Goal: Task Accomplishment & Management: Complete application form

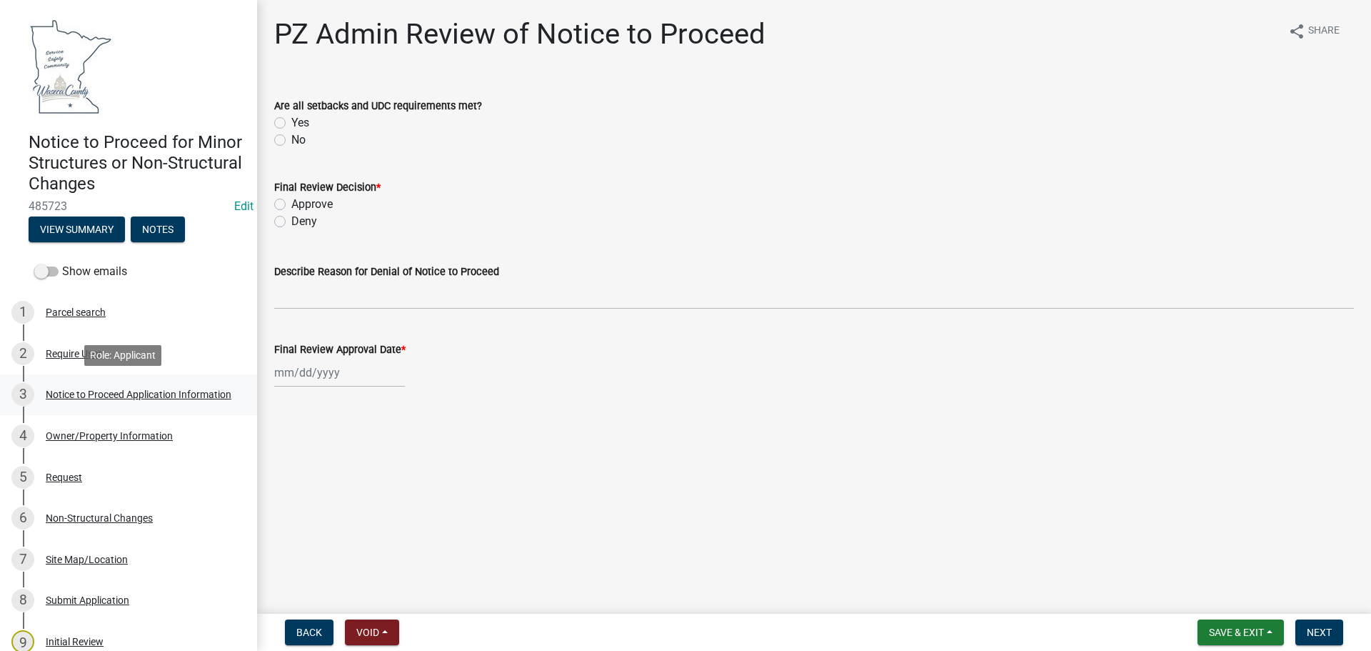
click at [64, 391] on div "Notice to Proceed Application Information" at bounding box center [139, 394] width 186 height 10
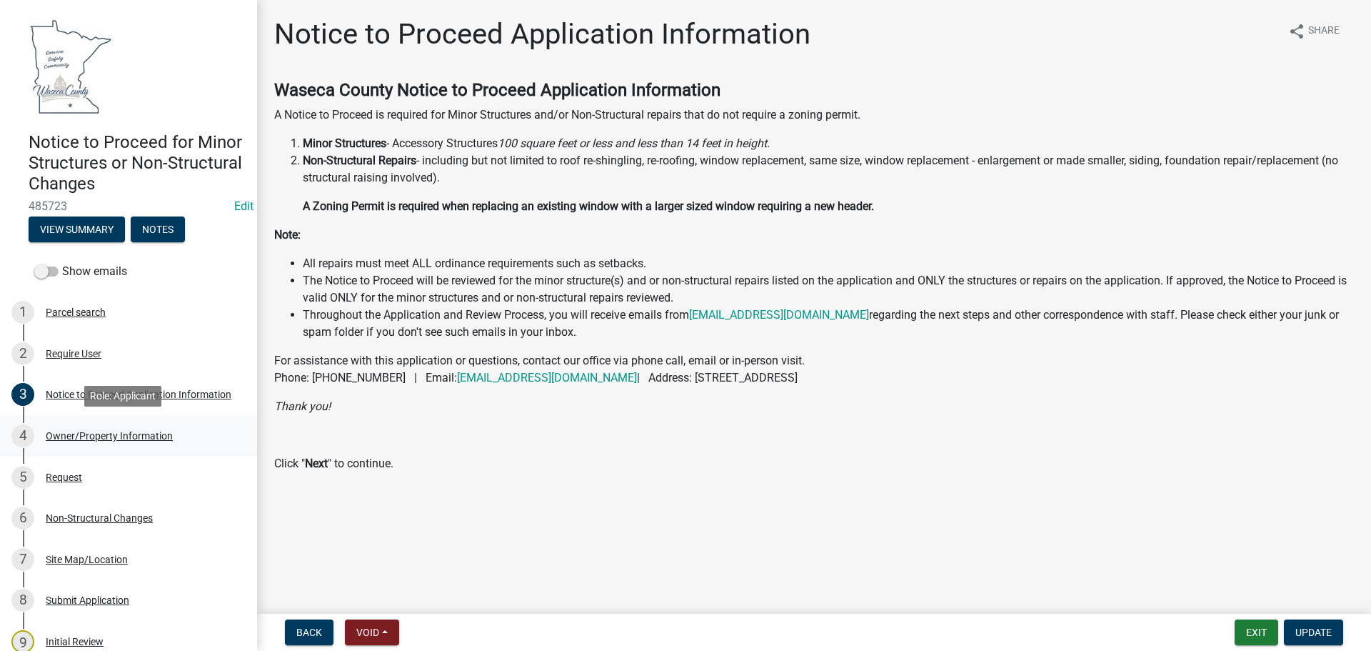
click at [111, 436] on div "Owner/Property Information" at bounding box center [109, 436] width 127 height 10
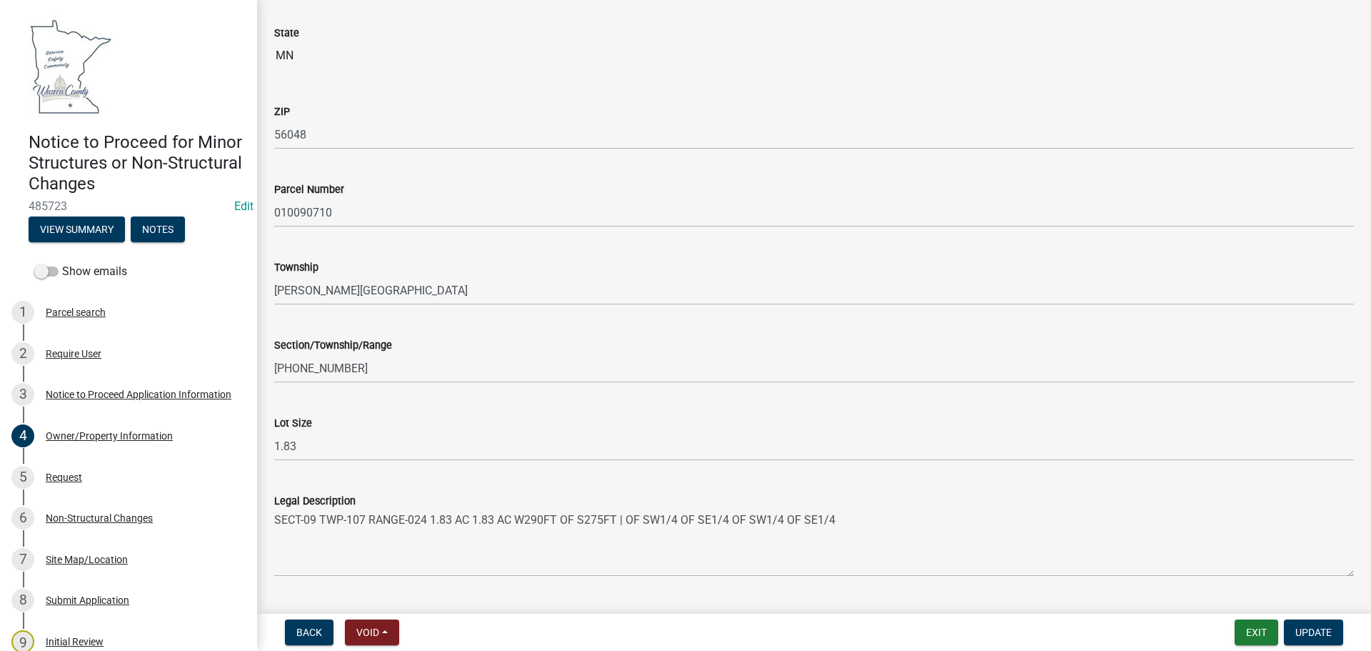
scroll to position [857, 0]
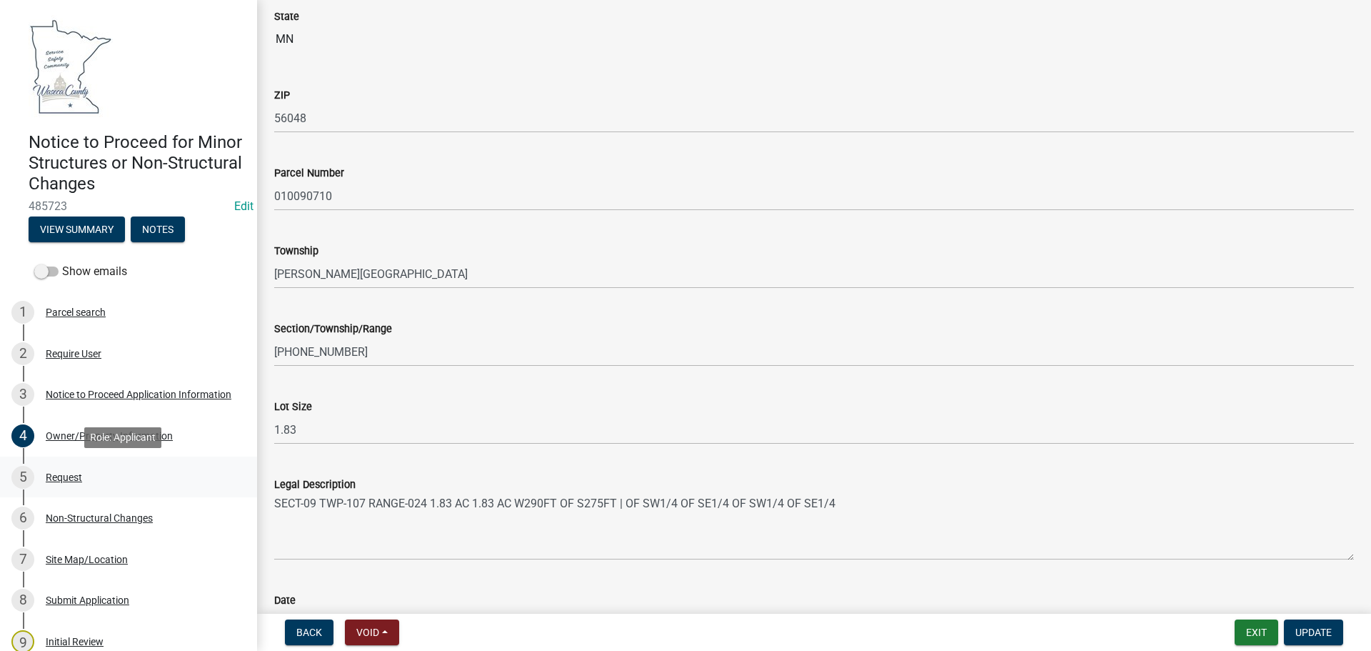
click at [61, 477] on div "Request" at bounding box center [64, 477] width 36 height 10
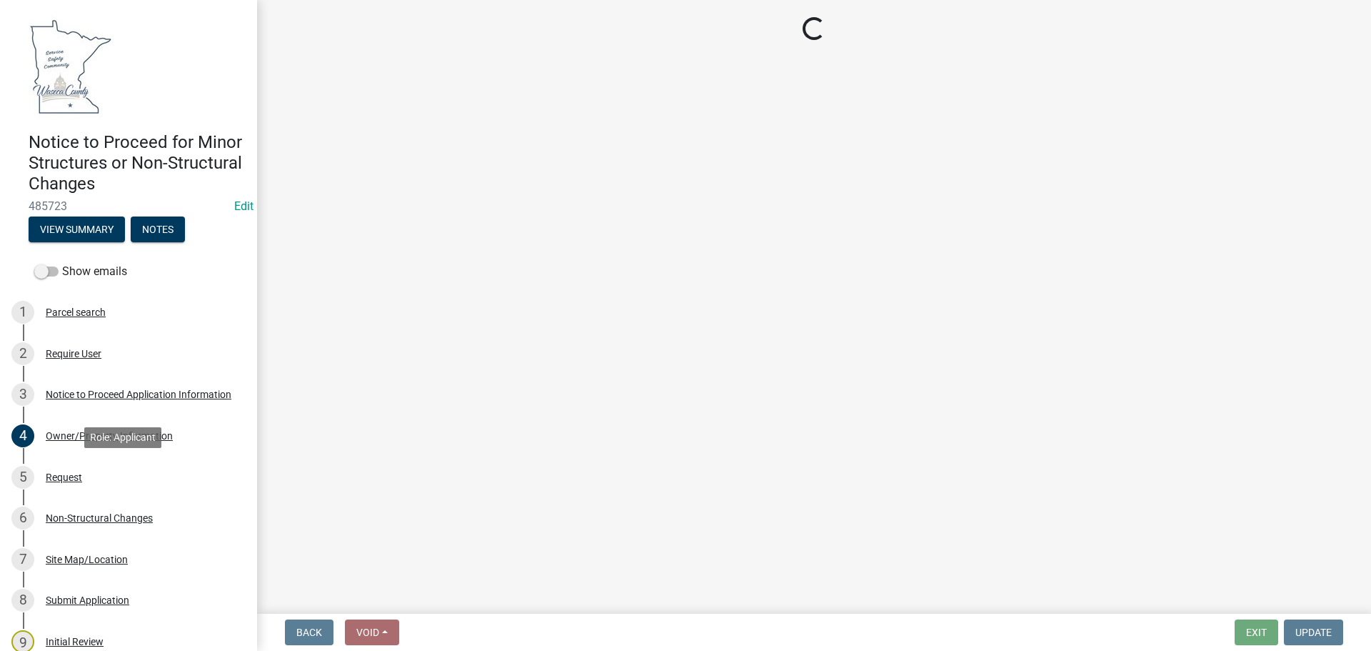
scroll to position [0, 0]
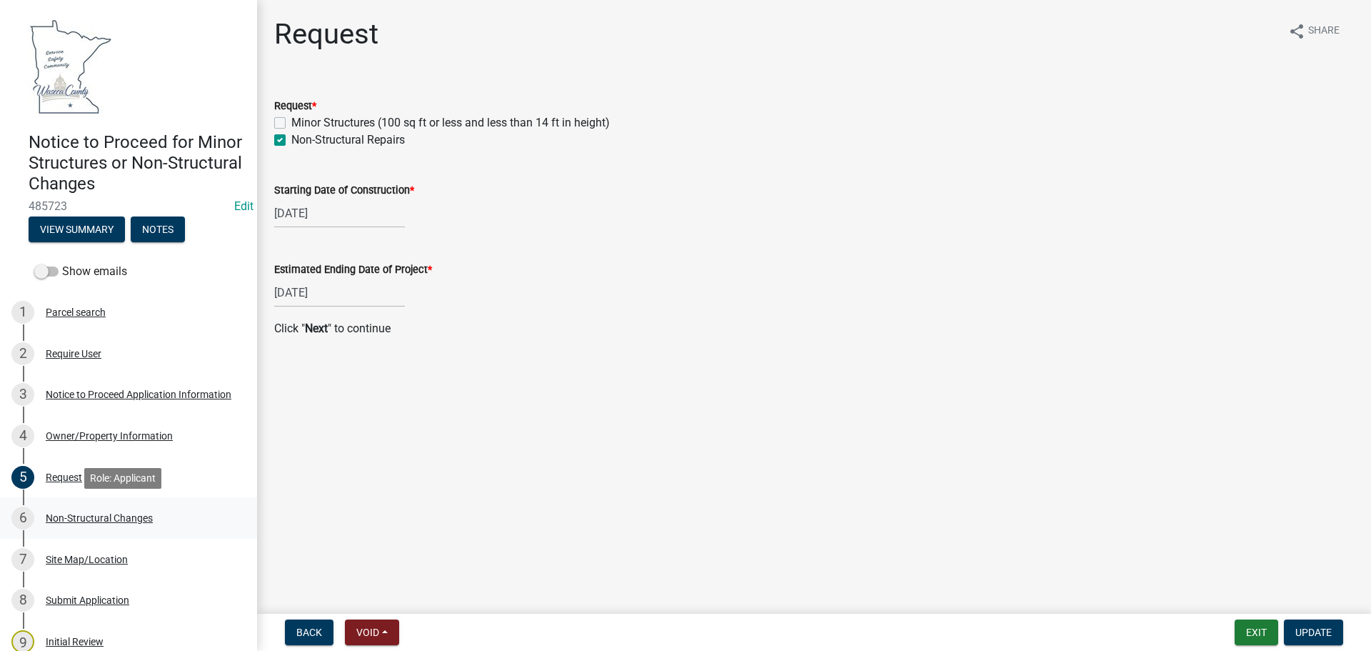
click at [100, 516] on div "Non-Structural Changes" at bounding box center [99, 518] width 107 height 10
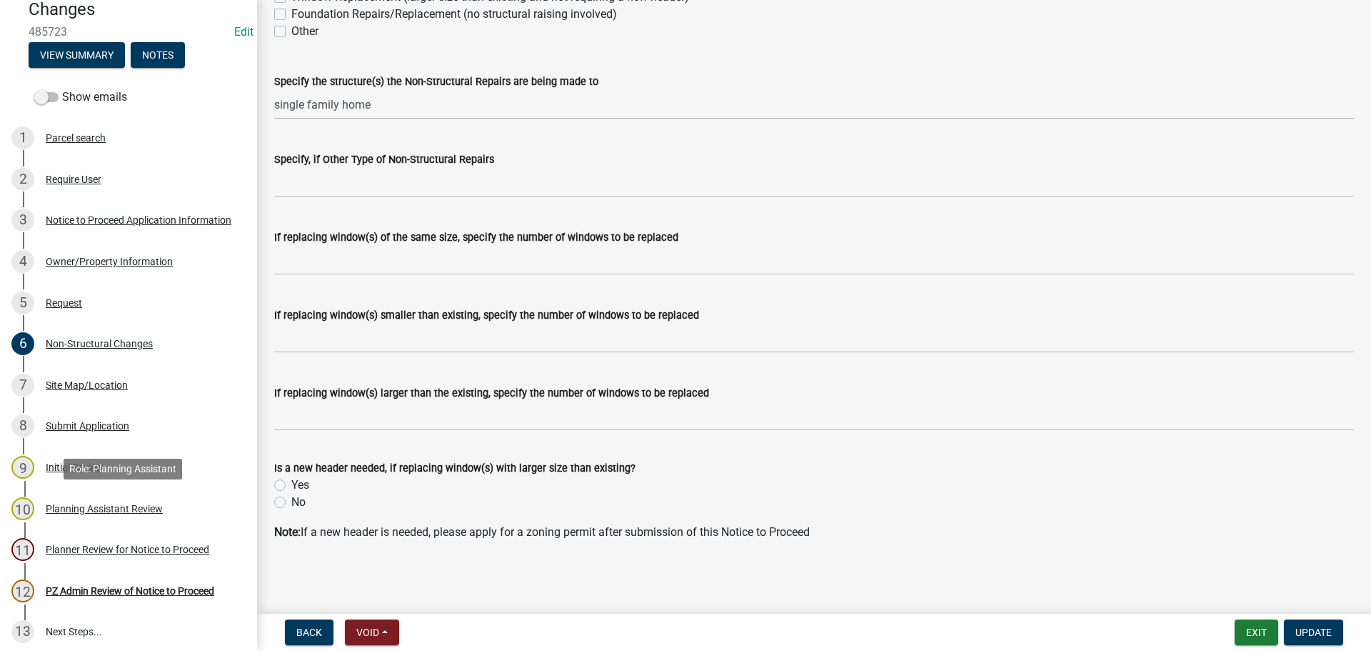
scroll to position [181, 0]
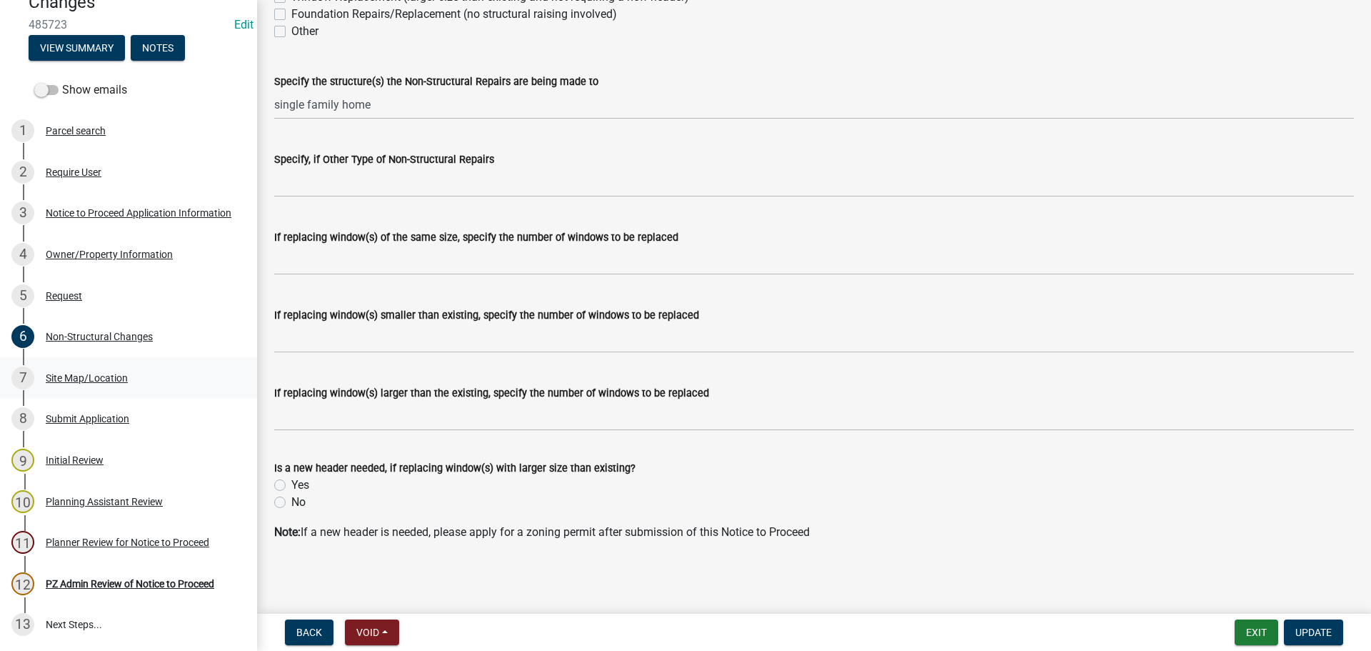
click at [109, 373] on div "Site Map/Location" at bounding box center [87, 378] width 82 height 10
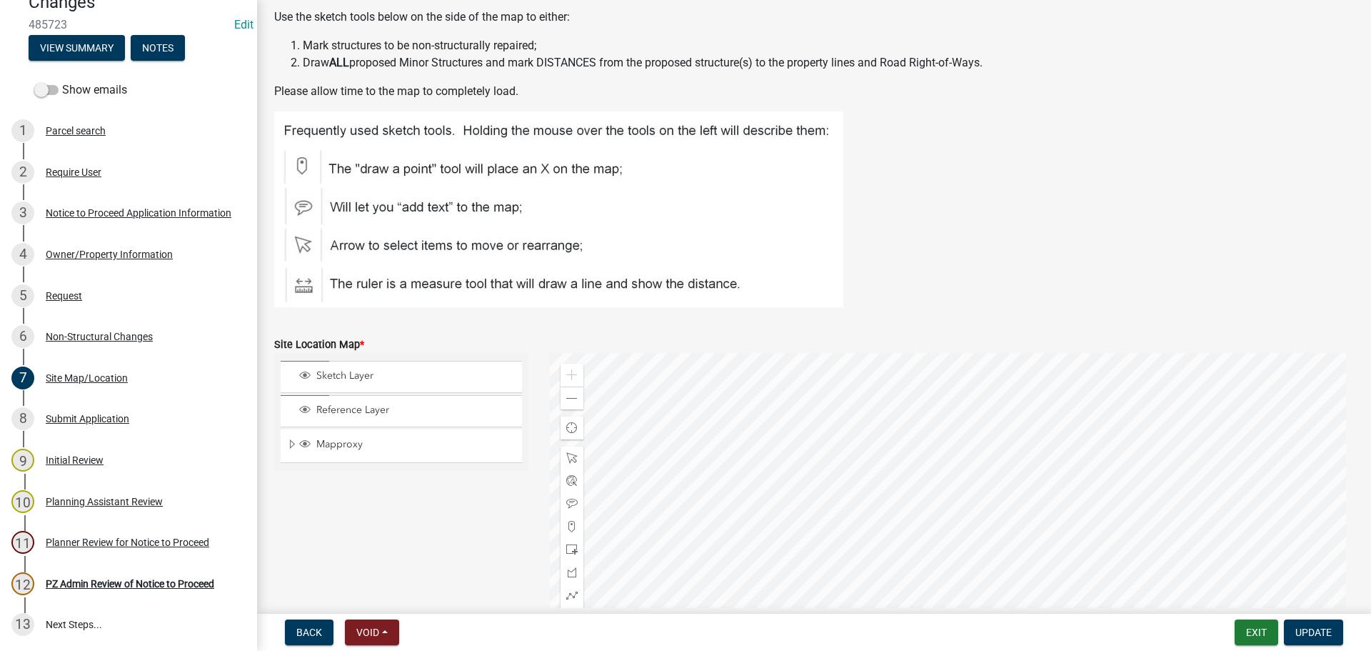
scroll to position [320, 0]
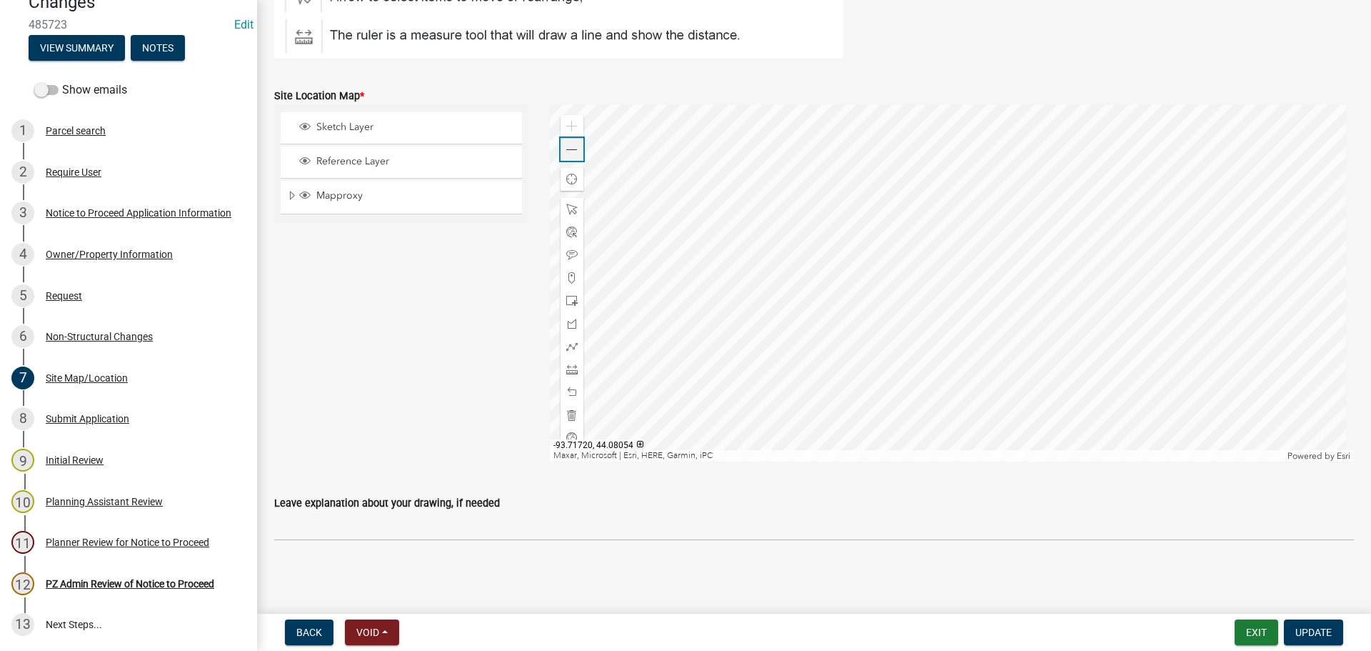
click at [573, 153] on span at bounding box center [571, 149] width 11 height 11
click at [570, 148] on span at bounding box center [571, 149] width 11 height 11
click at [567, 146] on span at bounding box center [571, 149] width 11 height 11
click at [91, 411] on div "8 Submit Application" at bounding box center [122, 418] width 223 height 23
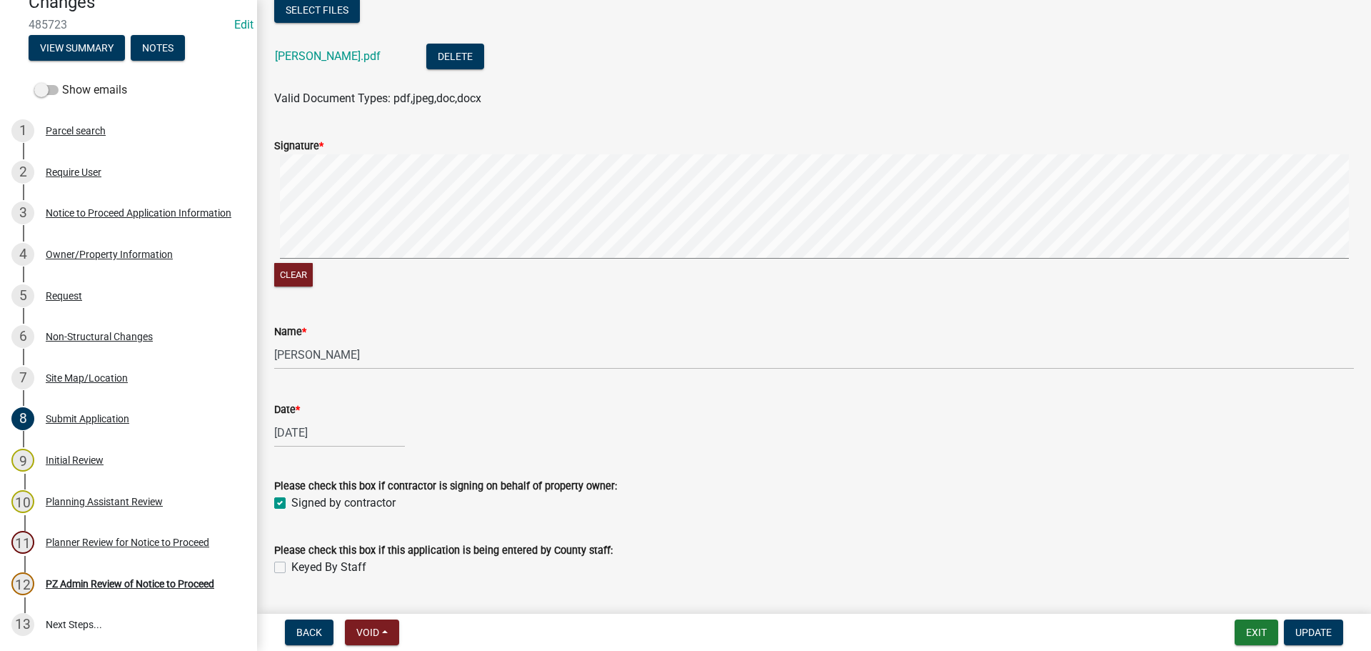
scroll to position [245, 0]
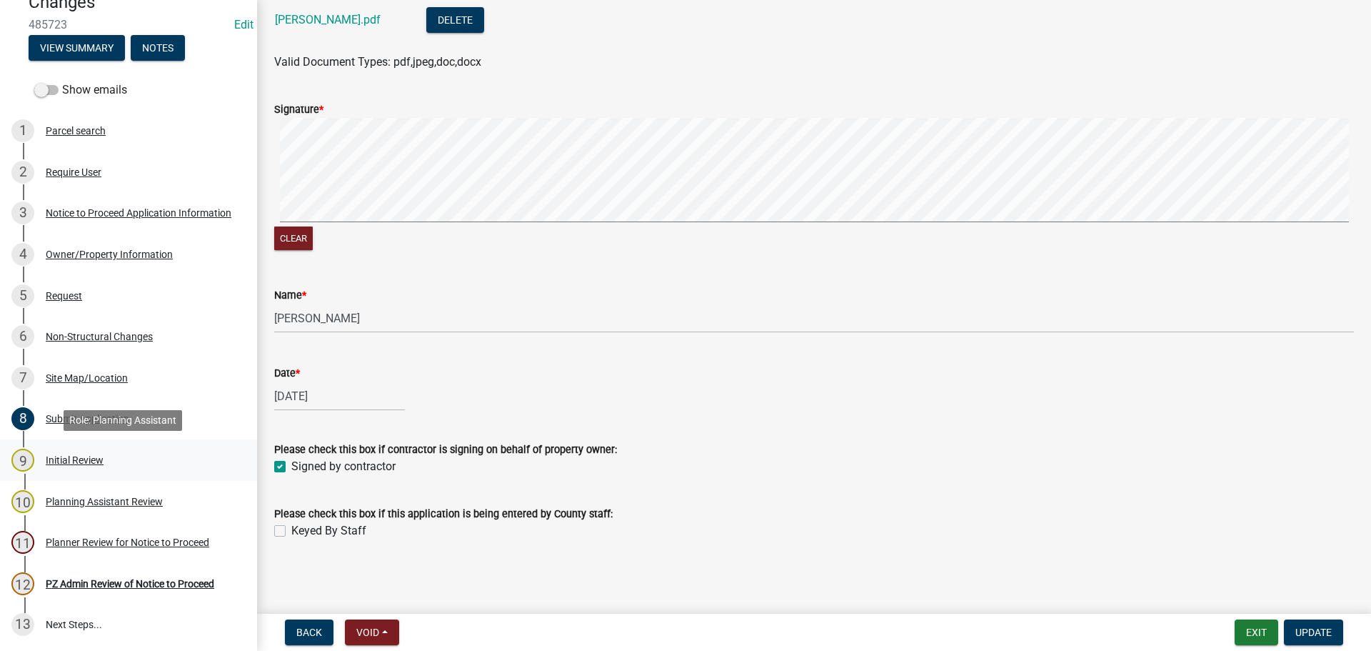
click at [84, 461] on div "Initial Review" at bounding box center [75, 460] width 58 height 10
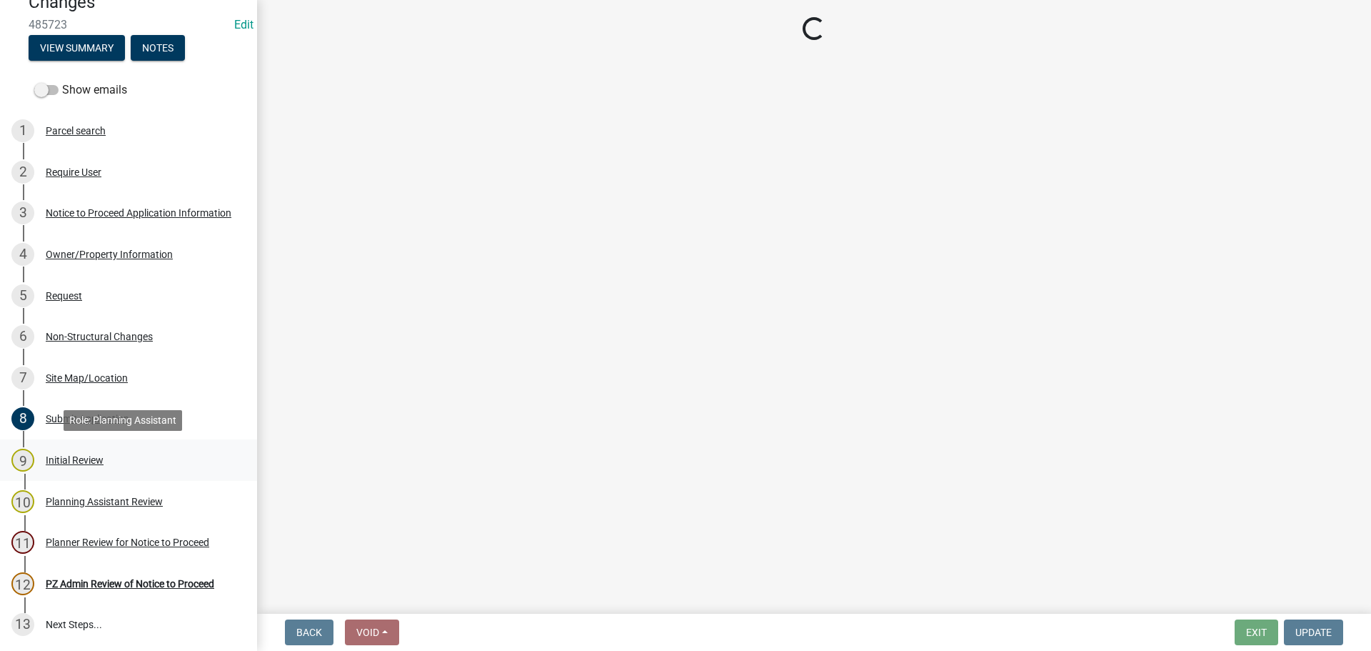
scroll to position [0, 0]
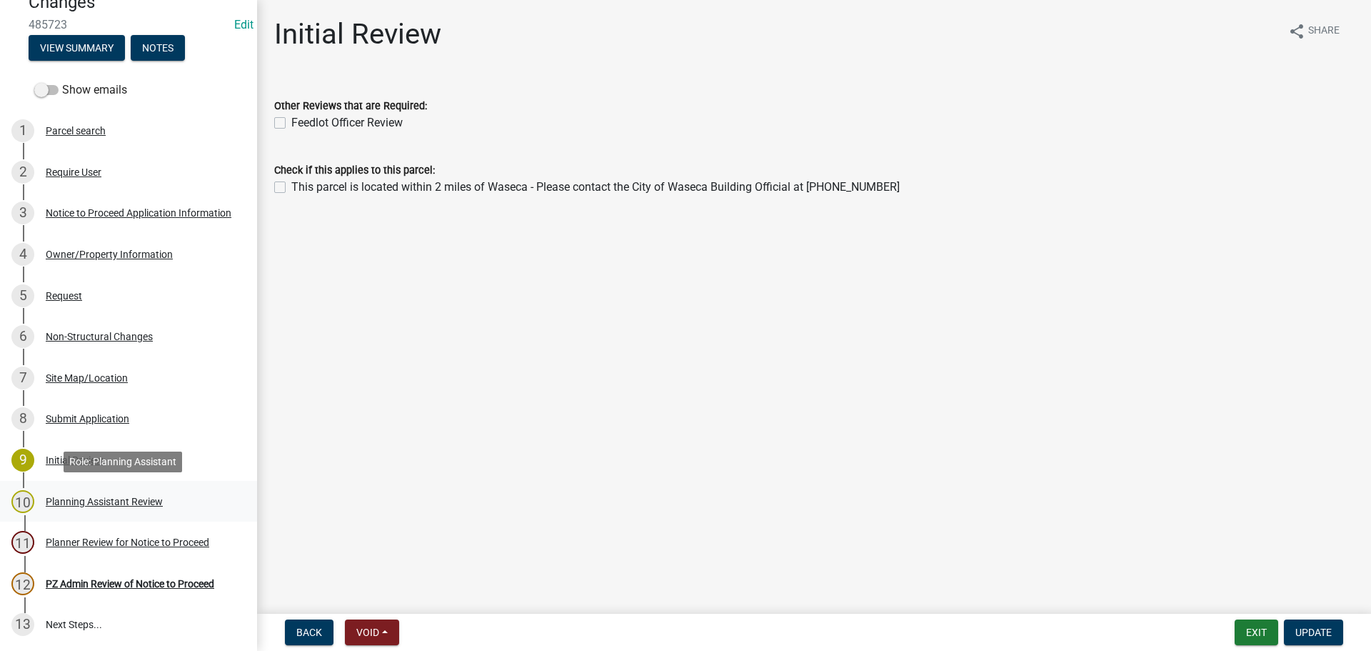
click at [56, 498] on div "Planning Assistant Review" at bounding box center [104, 501] width 117 height 10
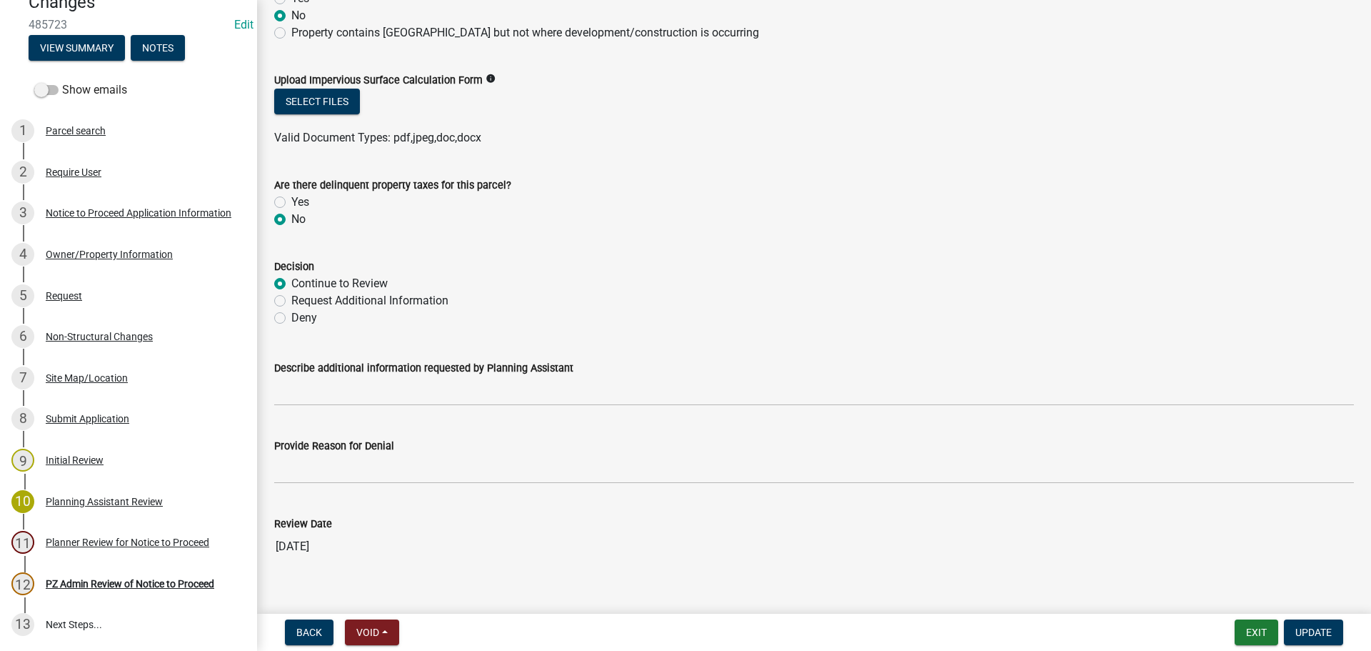
scroll to position [393, 0]
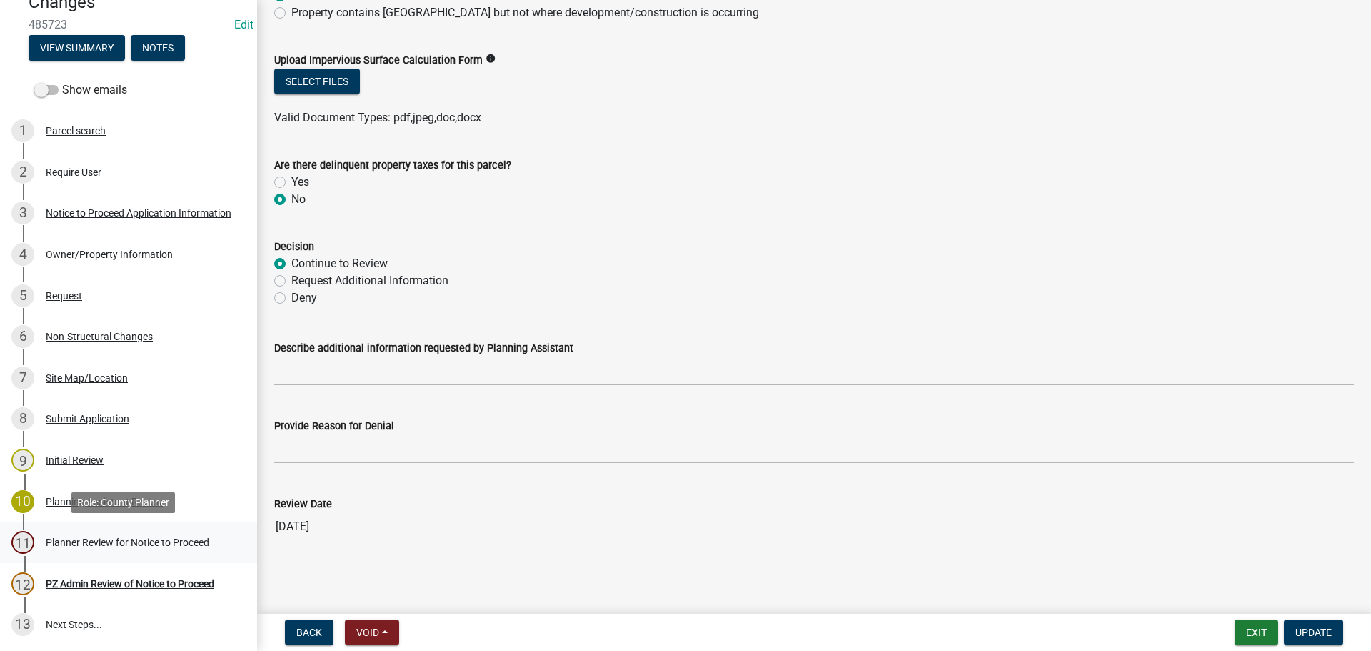
click at [87, 541] on div "Planner Review for Notice to Proceed" at bounding box center [128, 542] width 164 height 10
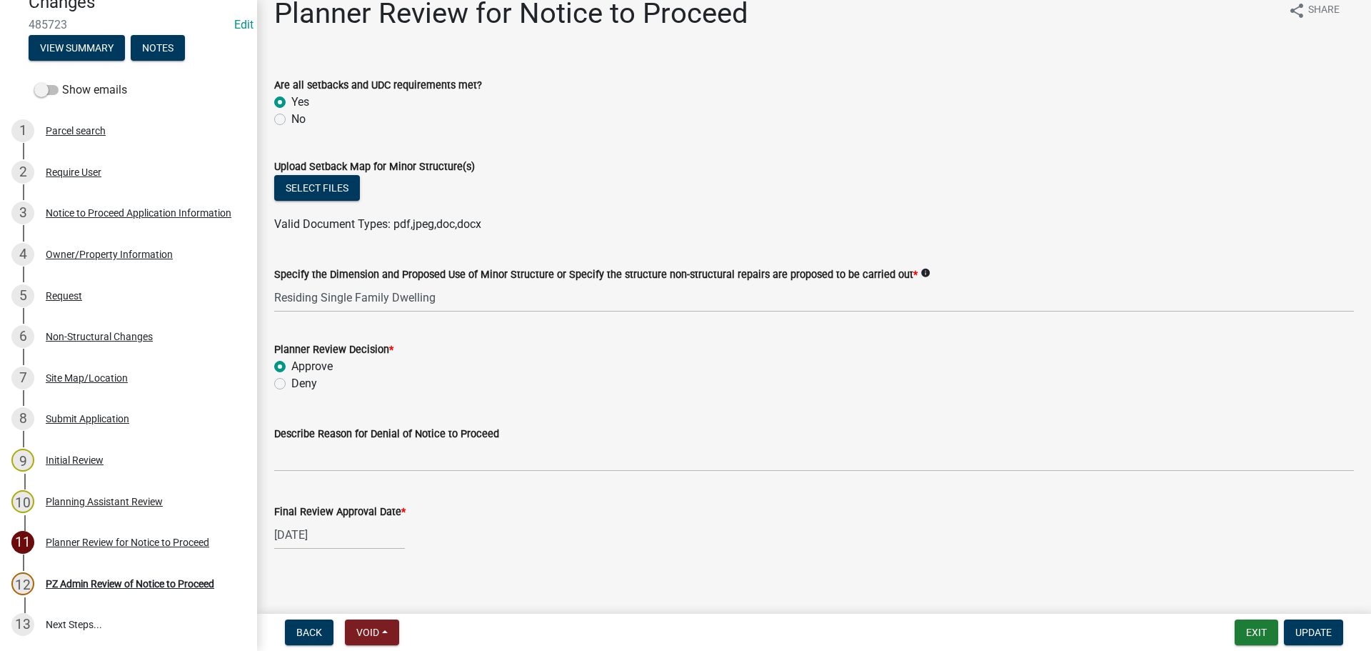
scroll to position [31, 0]
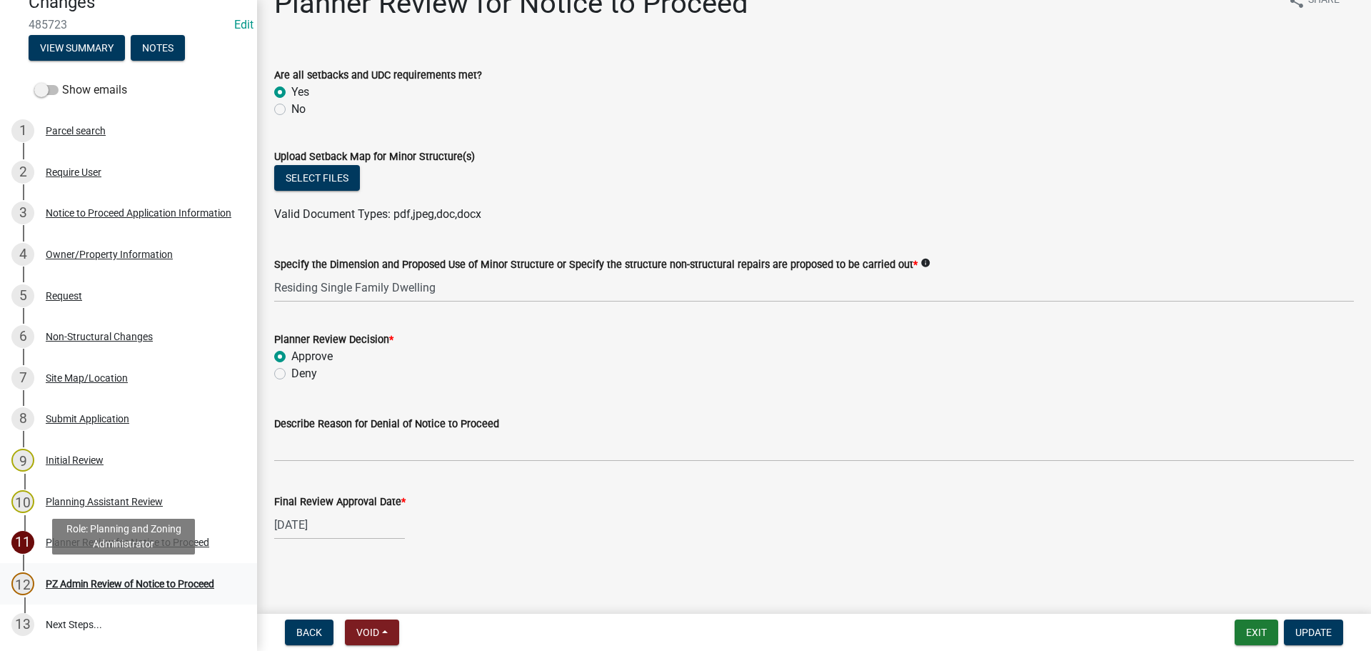
click at [94, 586] on div "PZ Admin Review of Notice to Proceed" at bounding box center [130, 584] width 169 height 10
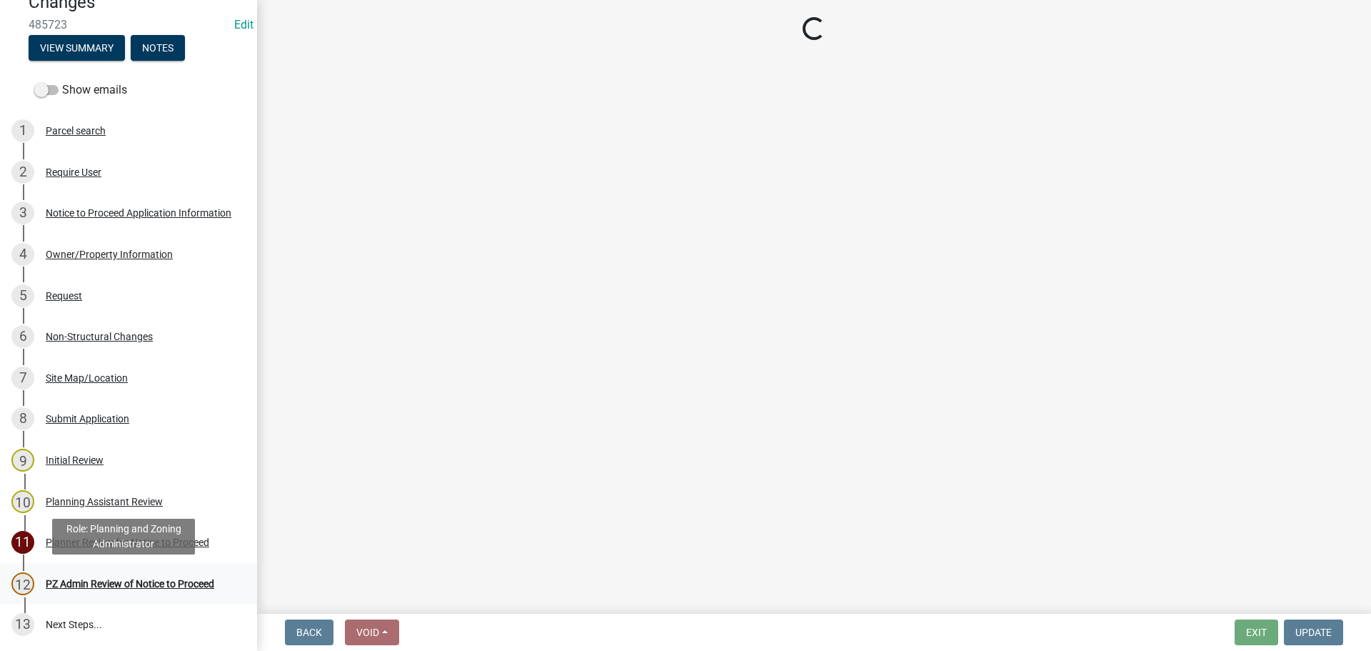
scroll to position [0, 0]
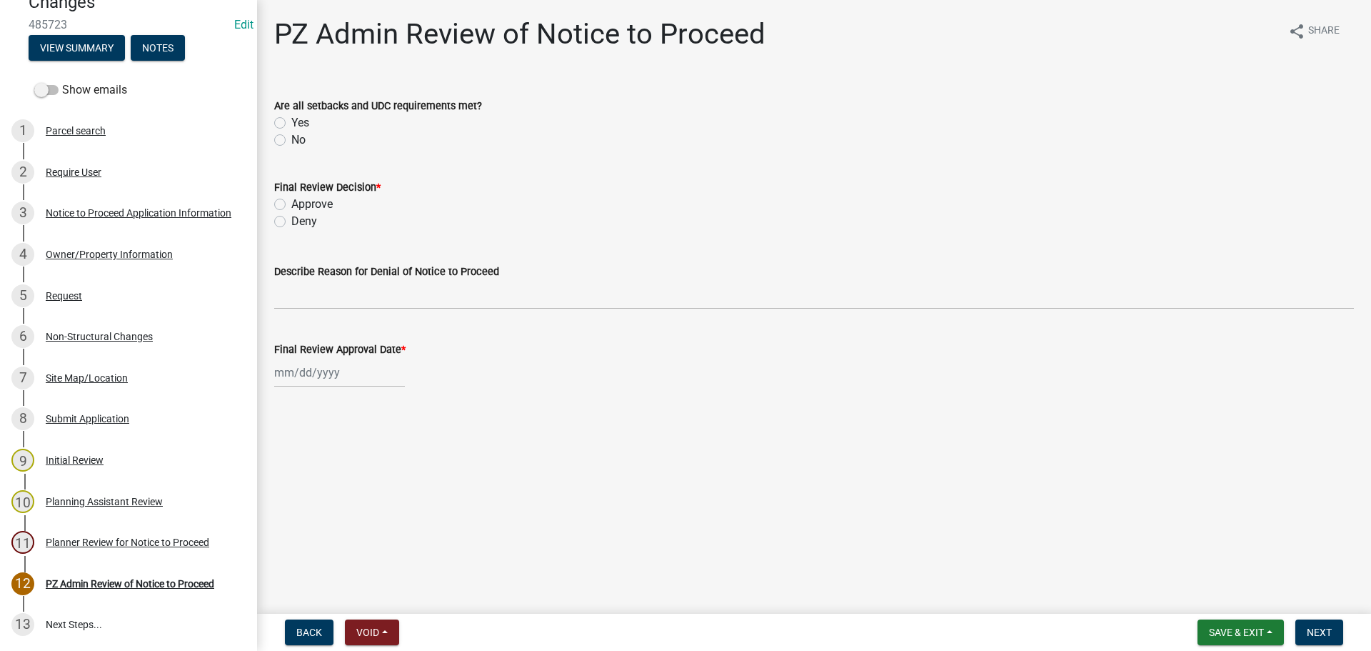
click at [291, 119] on label "Yes" at bounding box center [300, 122] width 18 height 17
click at [291, 119] on input "Yes" at bounding box center [295, 118] width 9 height 9
radio input "true"
click at [291, 207] on label "Approve" at bounding box center [311, 204] width 41 height 17
click at [291, 205] on input "Approve" at bounding box center [295, 200] width 9 height 9
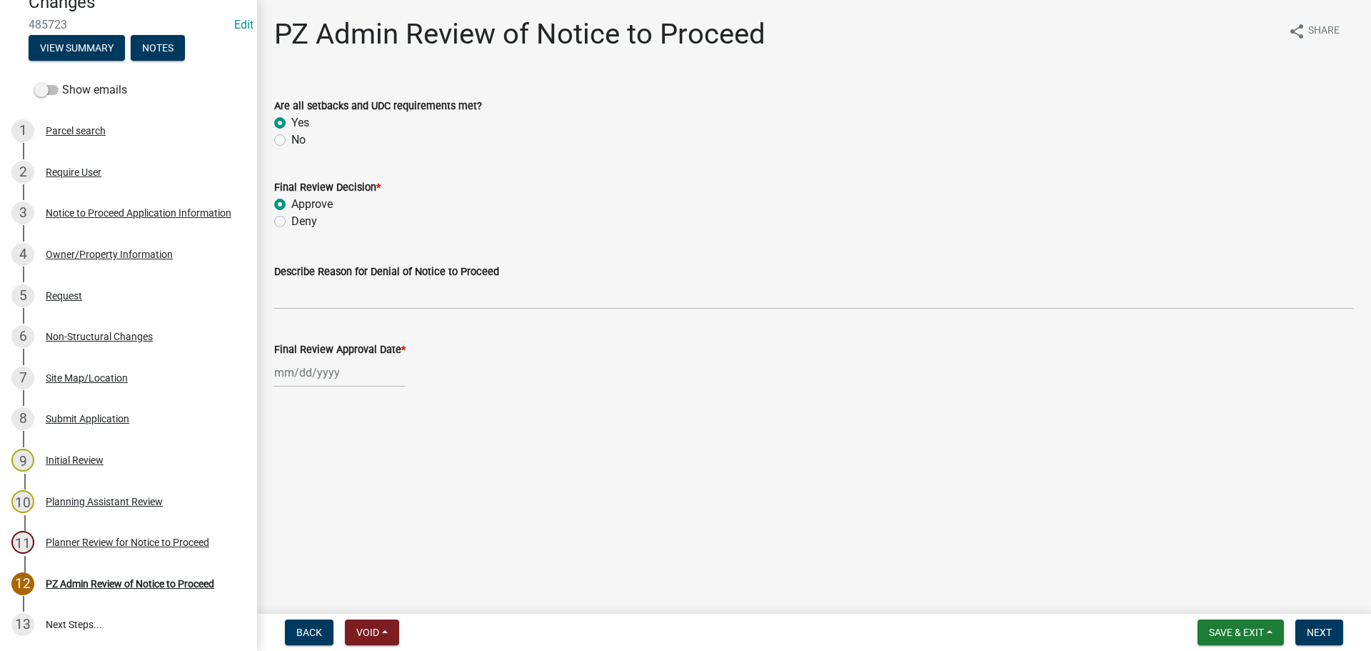
radio input "true"
select select "10"
select select "2025"
click at [324, 383] on div "[PERSON_NAME] Feb Mar Apr [PERSON_NAME][DATE] Oct Nov [DATE] 1526 1527 1528 152…" at bounding box center [339, 372] width 131 height 29
click at [288, 469] on div "6" at bounding box center [288, 471] width 23 height 23
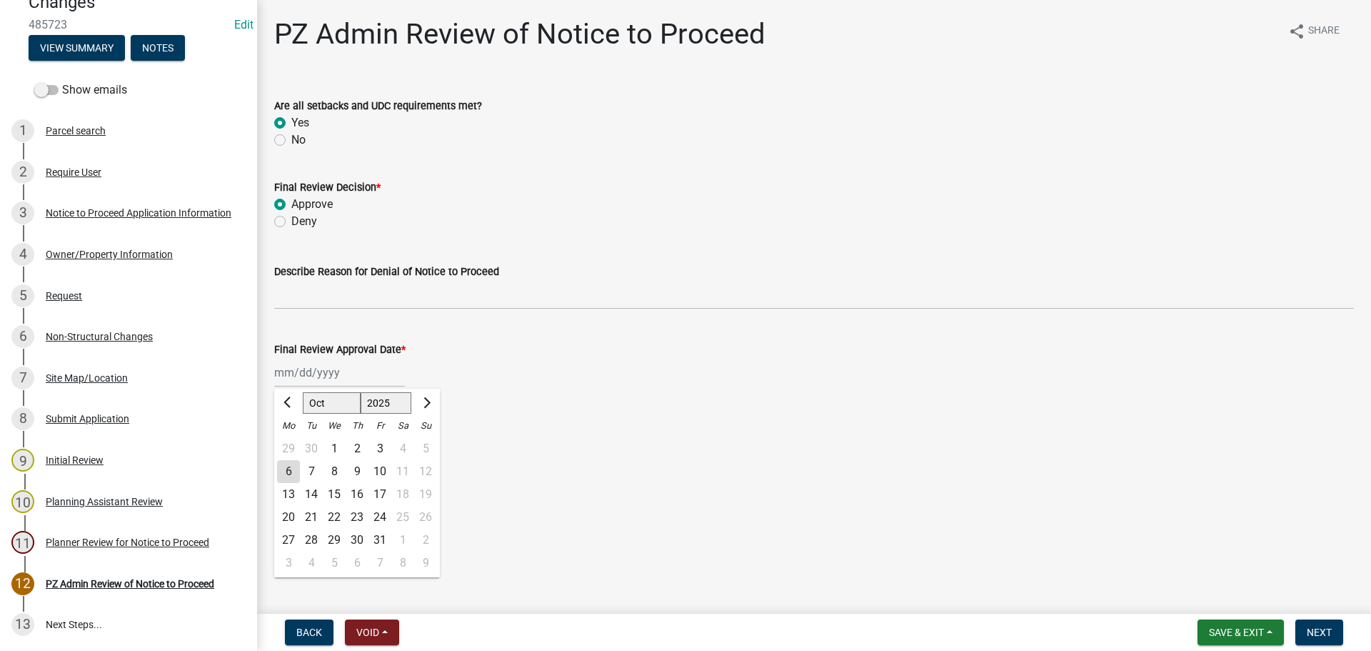
type input "[DATE]"
click at [1331, 632] on span "Next" at bounding box center [1319, 631] width 25 height 11
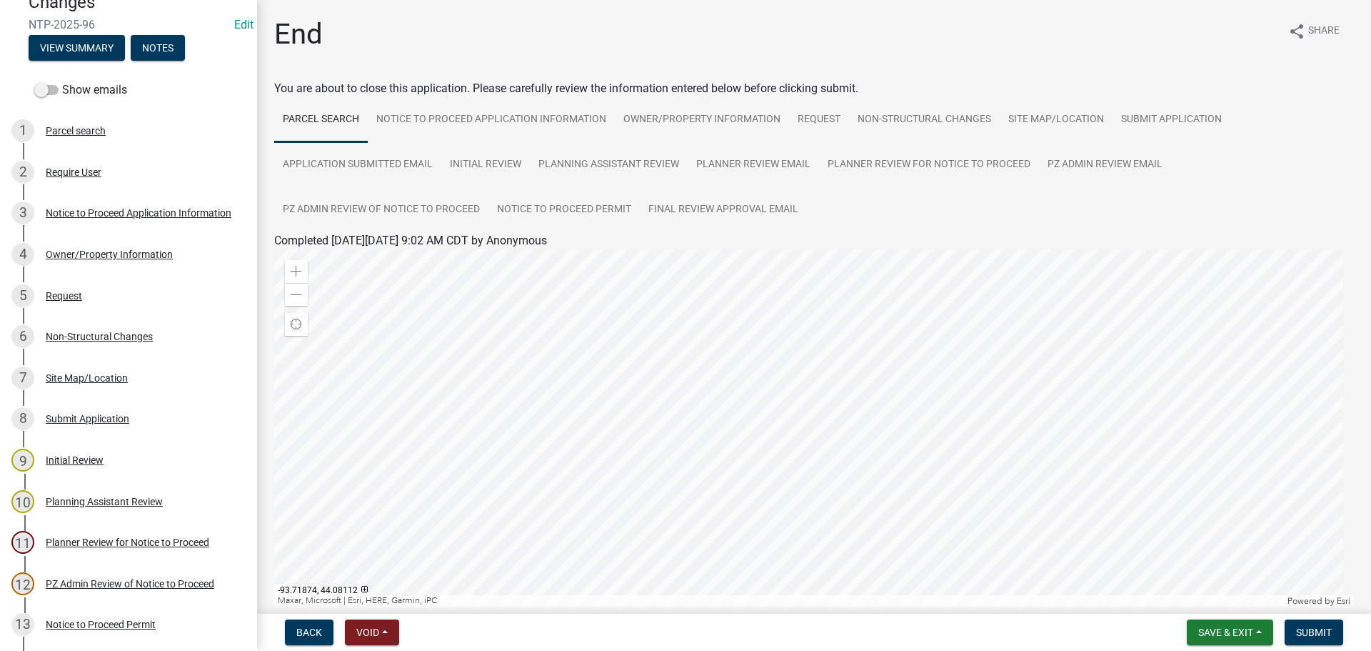
click at [711, 37] on div "End share Share" at bounding box center [814, 40] width 1080 height 46
